Goal: Obtain resource: Obtain resource

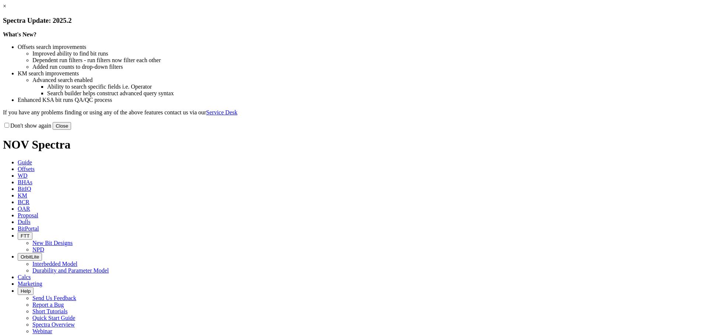
click at [6, 9] on link "×" at bounding box center [4, 6] width 3 height 6
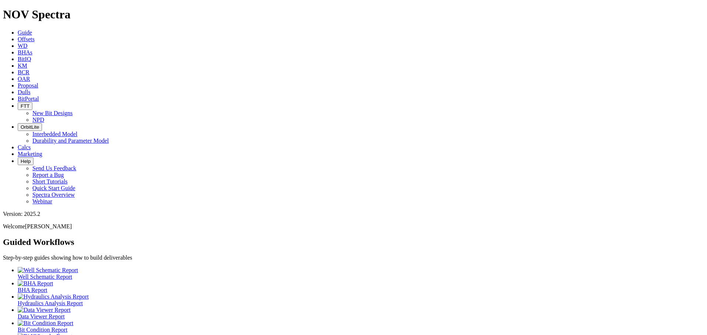
click at [35, 36] on span "Offsets" at bounding box center [26, 39] width 17 height 6
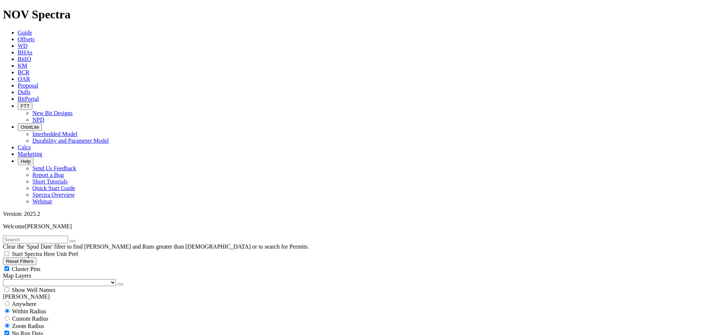
scroll to position [221, 0]
select select "8.5"
checkbox input "false"
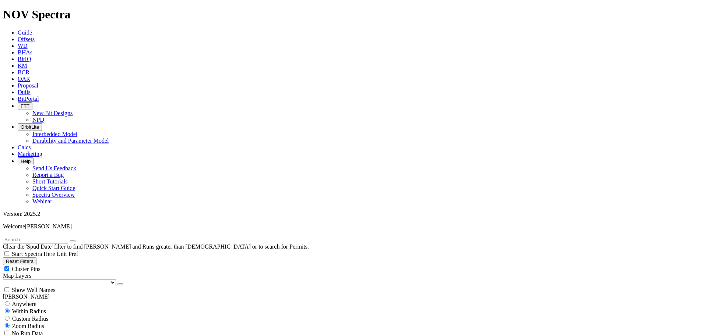
select select "? number:8.5 ?"
